Goal: Transaction & Acquisition: Purchase product/service

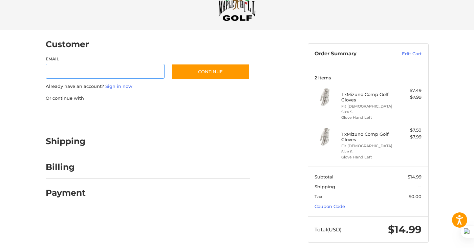
scroll to position [32, 0]
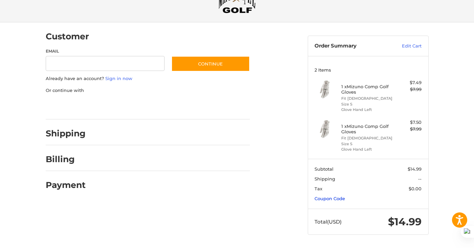
click at [333, 197] on link "Coupon Code" at bounding box center [330, 197] width 30 height 5
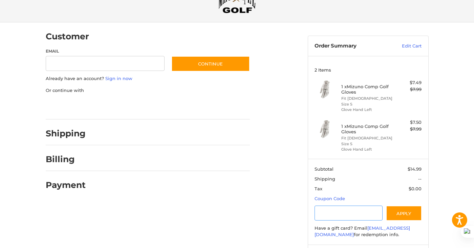
click at [324, 216] on input "Gift Certificate or Coupon Code" at bounding box center [349, 212] width 68 height 15
click at [405, 212] on button "Apply" at bounding box center [404, 212] width 36 height 15
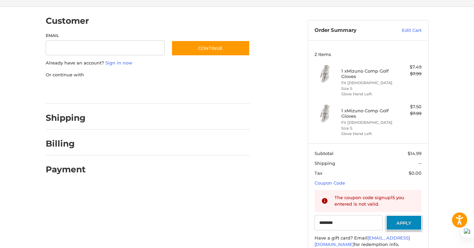
scroll to position [47, 0]
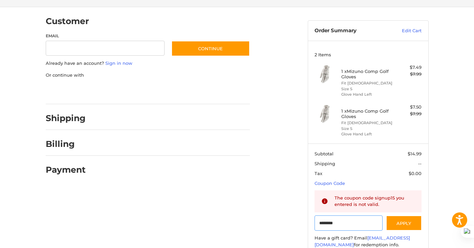
drag, startPoint x: 334, startPoint y: 222, endPoint x: 311, endPoint y: 219, distance: 24.0
click at [311, 219] on section "Subtotal $14.99 Shipping -- Tax $0.00 Coupon Code Gift Certificate or Coupon Co…" at bounding box center [368, 198] width 120 height 111
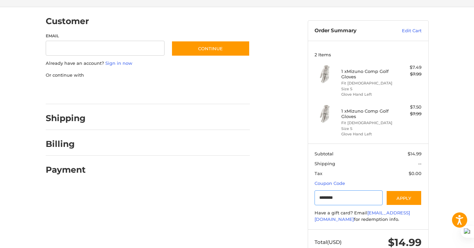
type input "********"
click at [402, 195] on button "Apply" at bounding box center [404, 197] width 36 height 15
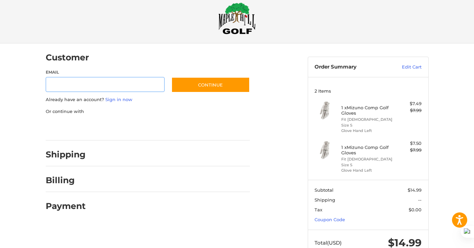
scroll to position [9, 0]
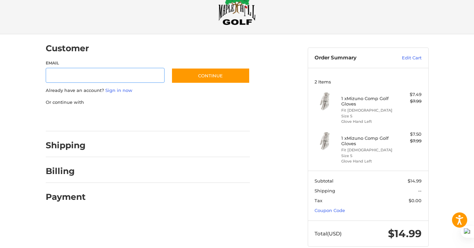
scroll to position [32, 0]
